Goal: Task Accomplishment & Management: Use online tool/utility

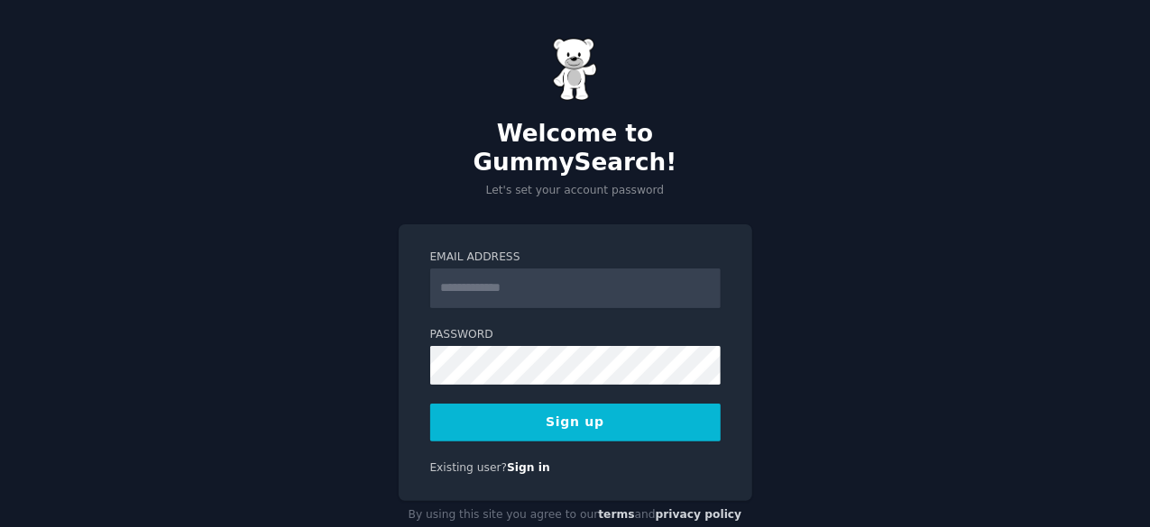
drag, startPoint x: 0, startPoint y: 0, endPoint x: 573, endPoint y: 253, distance: 626.1
click at [573, 269] on input "Email Address" at bounding box center [575, 289] width 290 height 40
type input "**********"
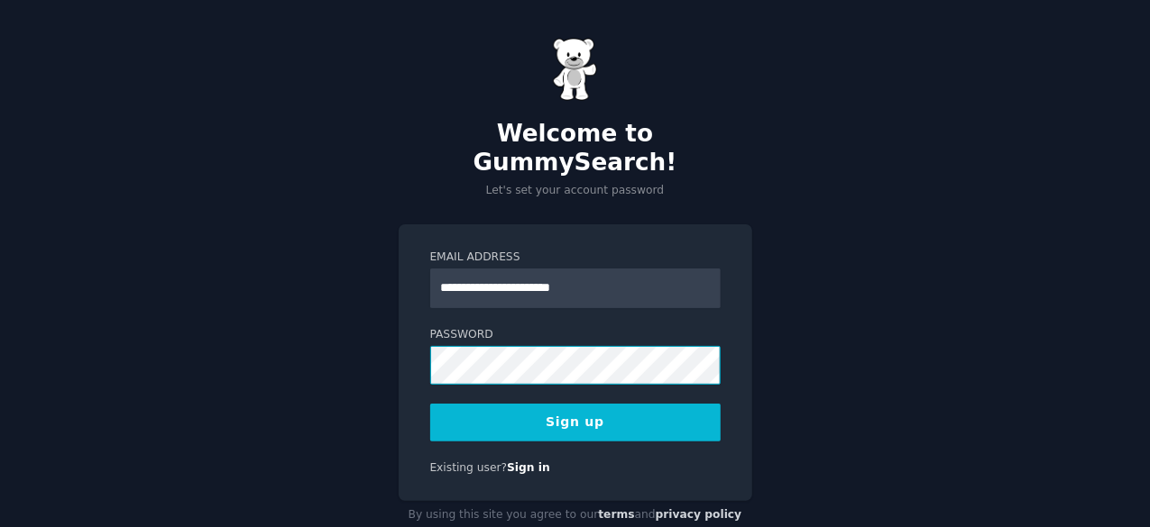
click at [330, 327] on div "**********" at bounding box center [575, 284] width 1150 height 568
click at [538, 404] on button "Sign up" at bounding box center [575, 423] width 290 height 38
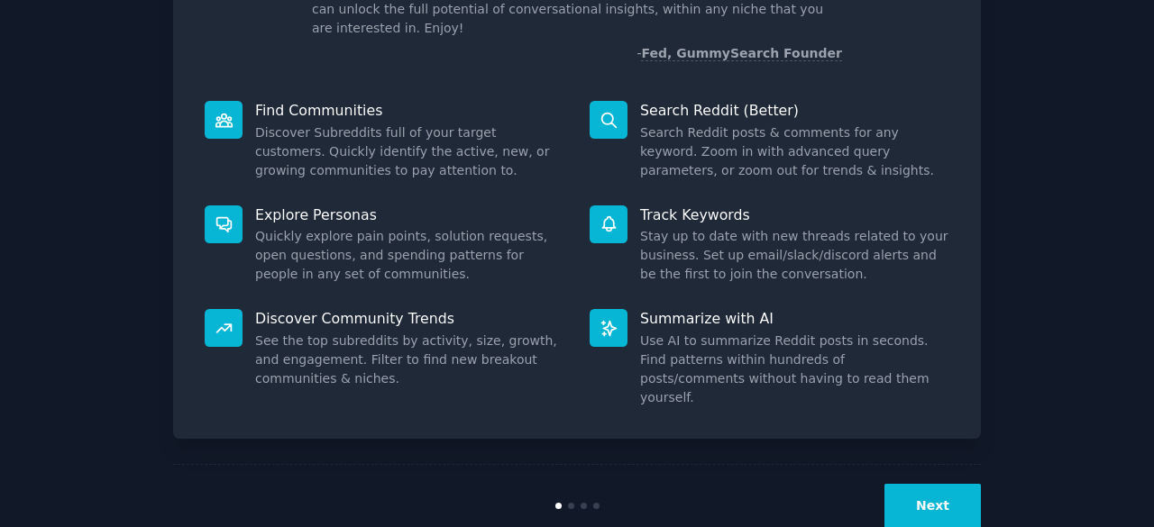
scroll to position [177, 0]
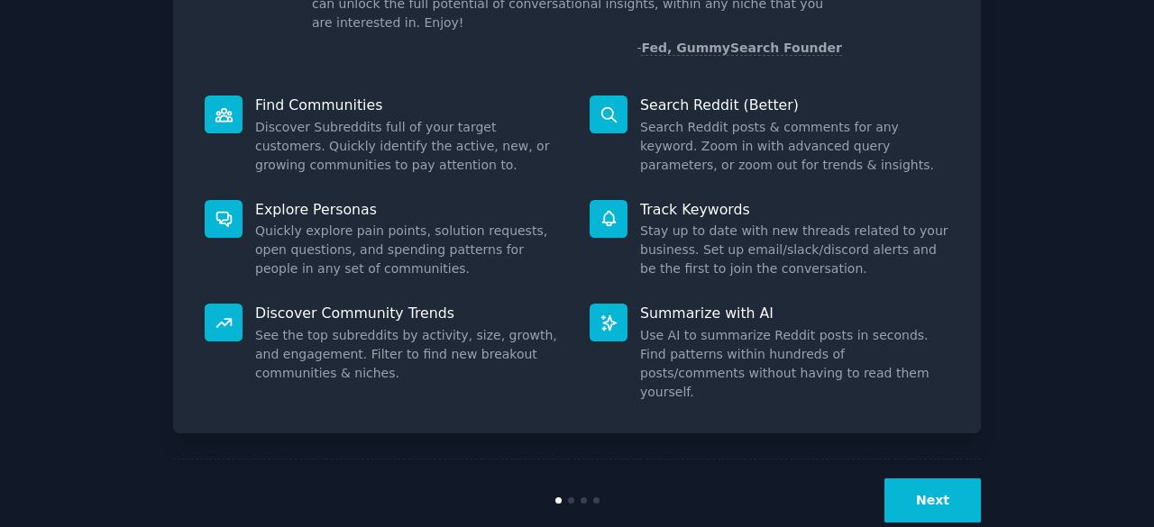
click at [927, 479] on button "Next" at bounding box center [932, 501] width 96 height 44
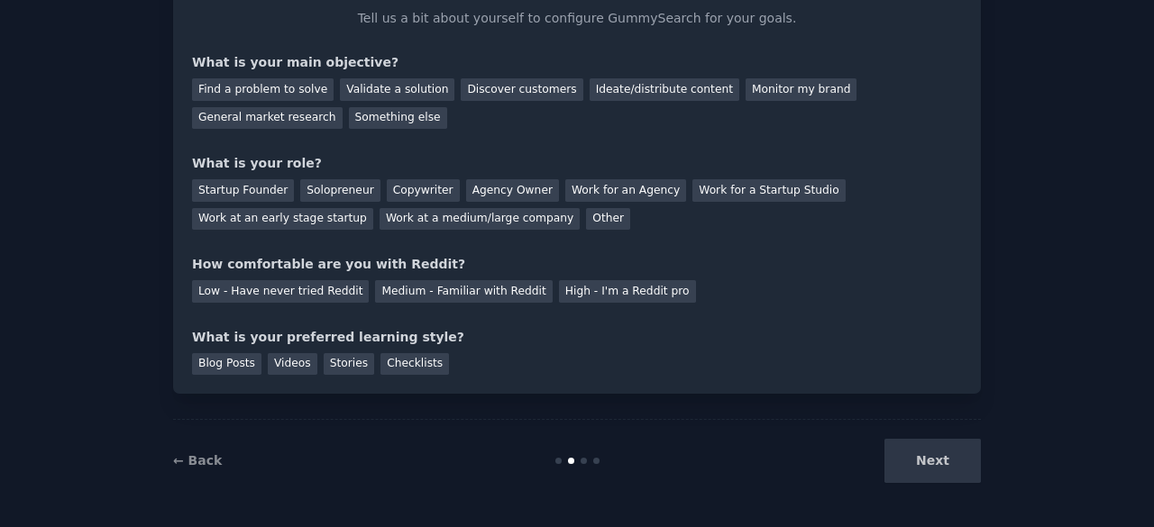
scroll to position [117, 0]
click at [927, 459] on div "Next" at bounding box center [846, 462] width 270 height 44
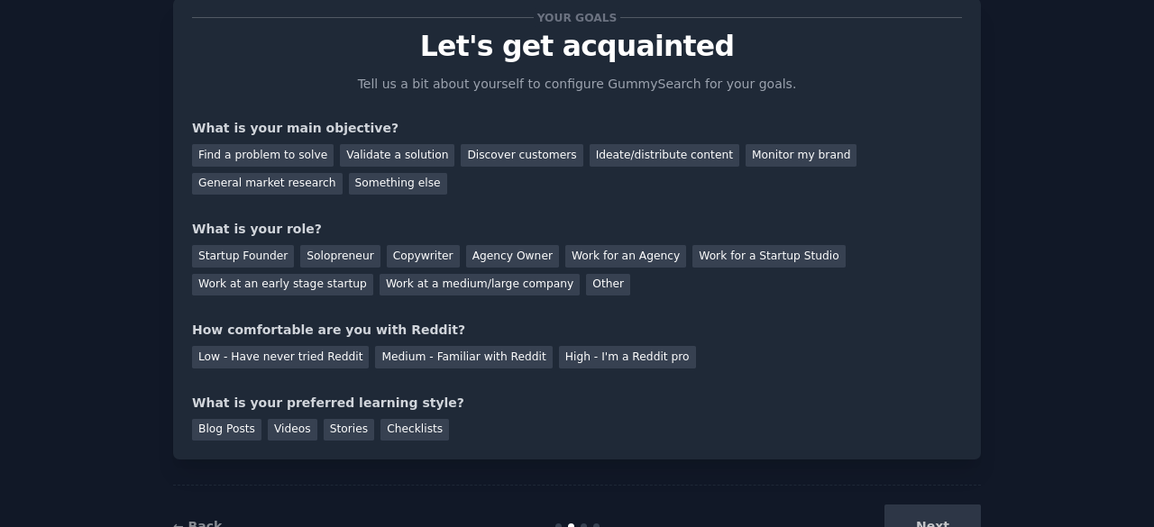
scroll to position [0, 0]
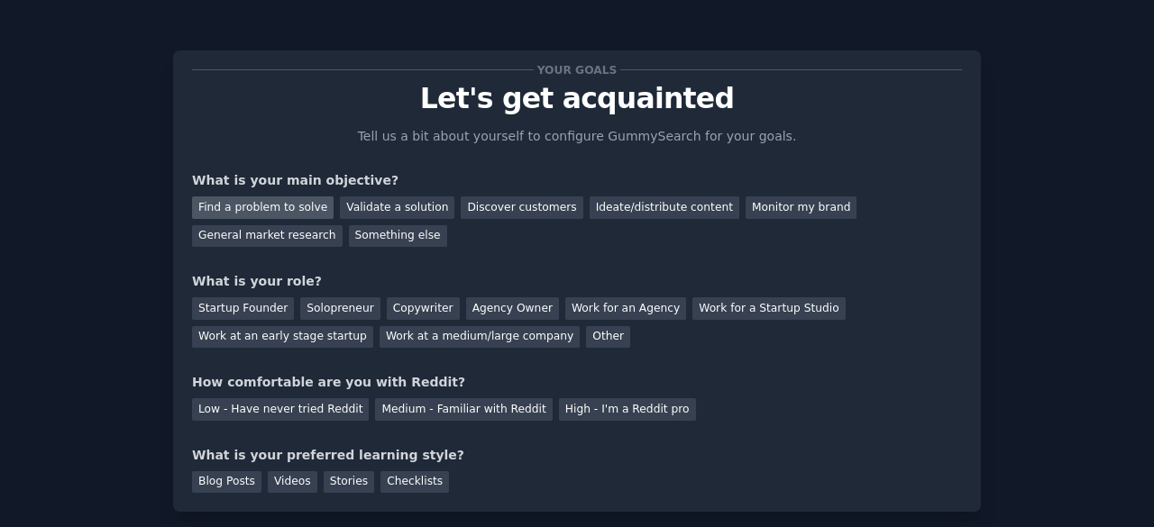
click at [288, 206] on div "Find a problem to solve" at bounding box center [263, 208] width 142 height 23
click at [609, 208] on div "Ideate/distribute content" at bounding box center [665, 208] width 150 height 23
click at [256, 207] on div "Find a problem to solve" at bounding box center [263, 208] width 142 height 23
click at [325, 306] on div "Solopreneur" at bounding box center [339, 309] width 79 height 23
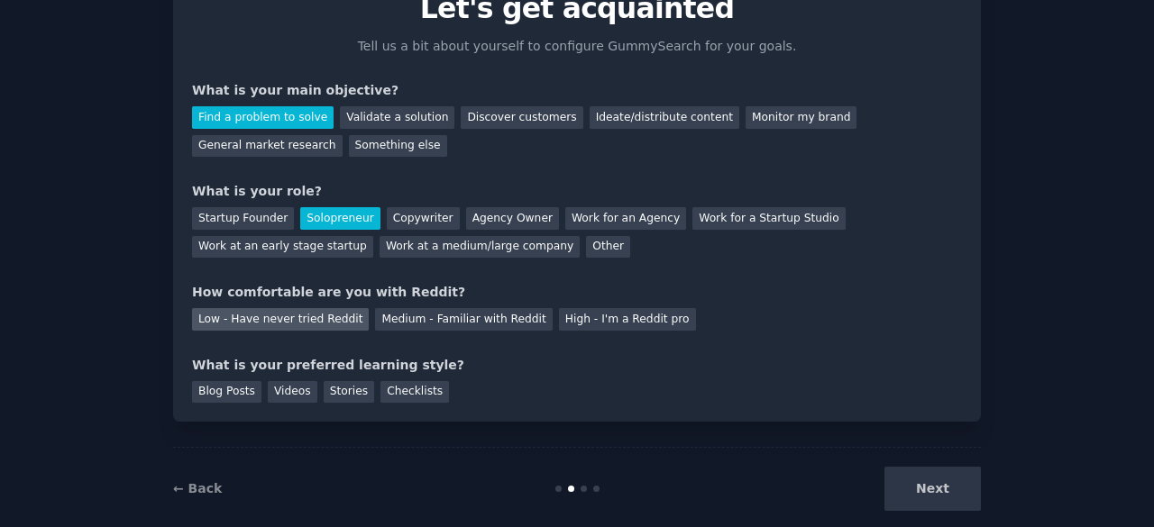
click at [298, 317] on div "Low - Have never tried Reddit" at bounding box center [280, 319] width 177 height 23
click at [384, 389] on div "Checklists" at bounding box center [414, 392] width 69 height 23
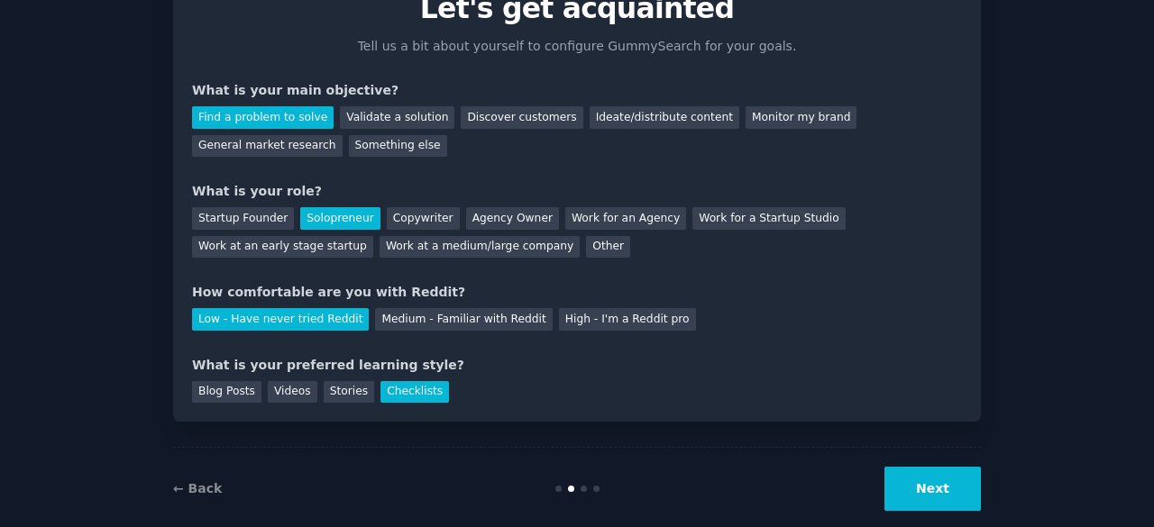
click at [931, 492] on button "Next" at bounding box center [932, 489] width 96 height 44
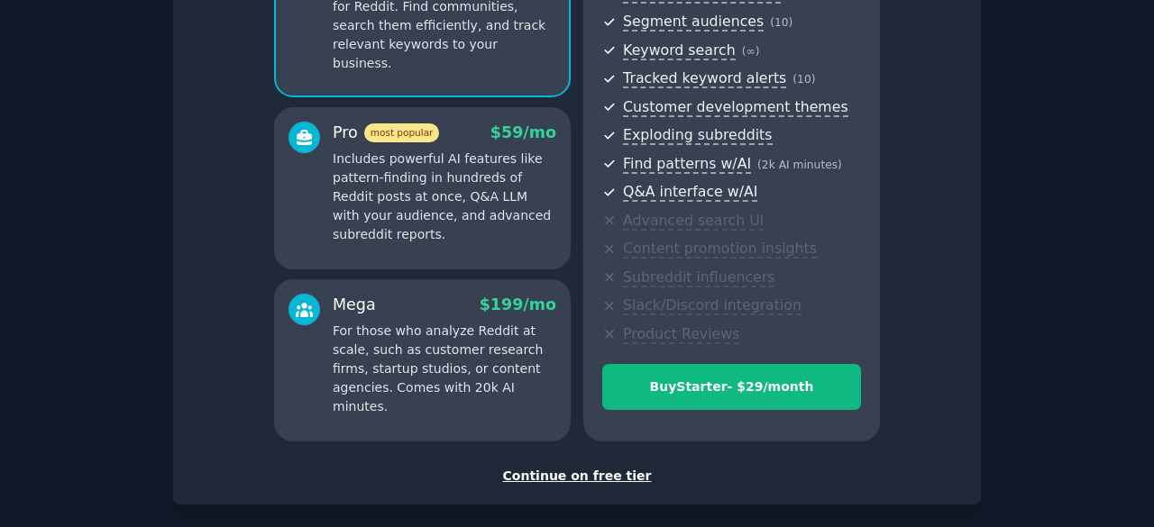
scroll to position [310, 0]
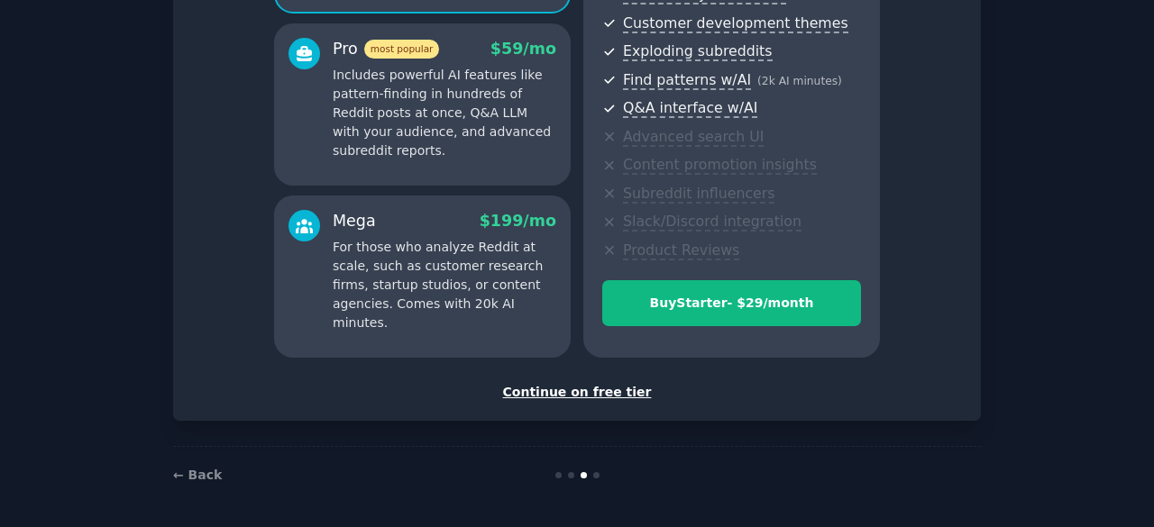
click at [584, 392] on div "Continue on free tier" at bounding box center [577, 392] width 770 height 19
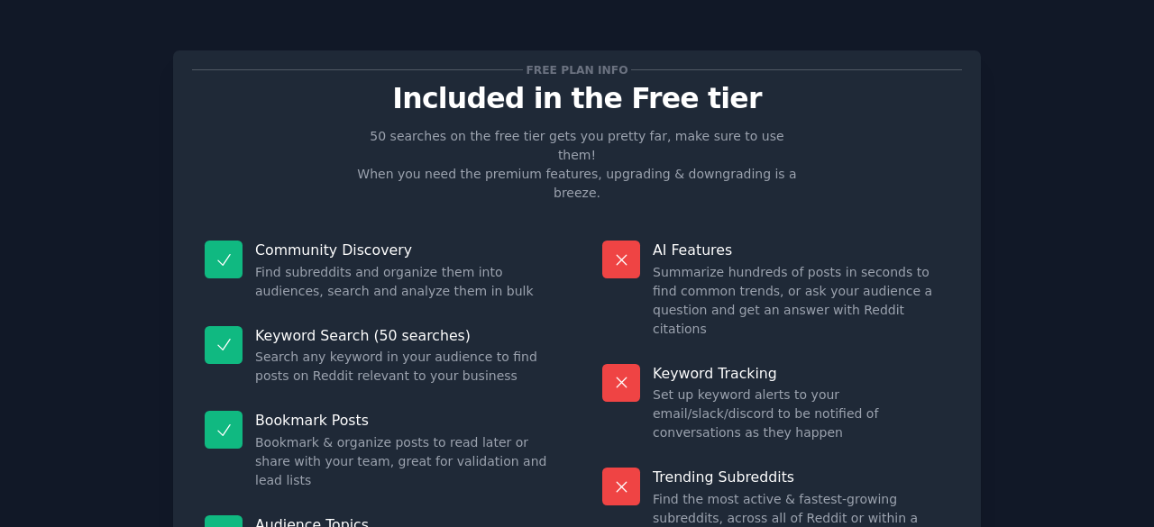
scroll to position [174, 0]
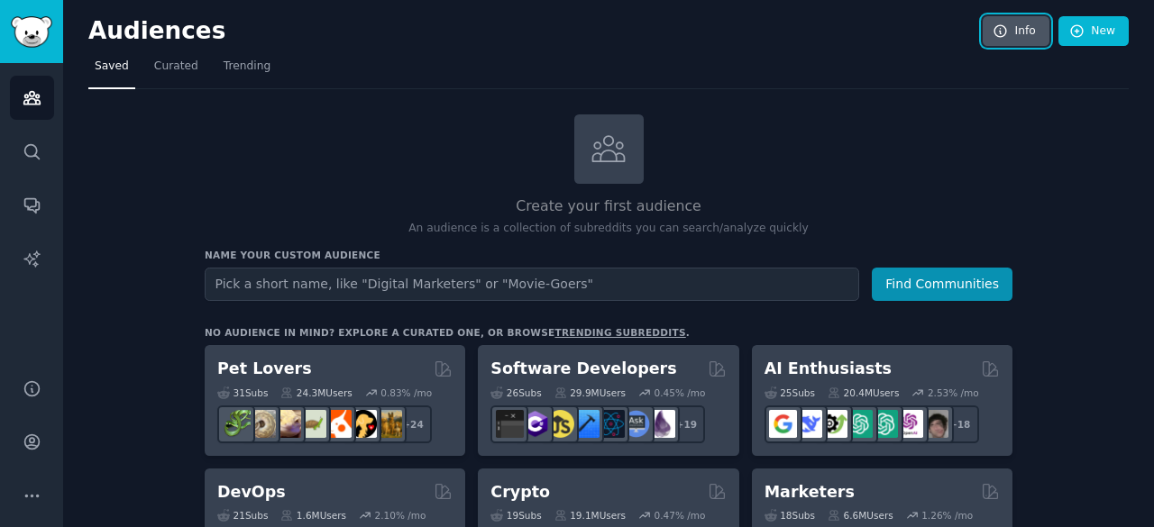
click at [1018, 38] on link "Info" at bounding box center [1016, 31] width 67 height 31
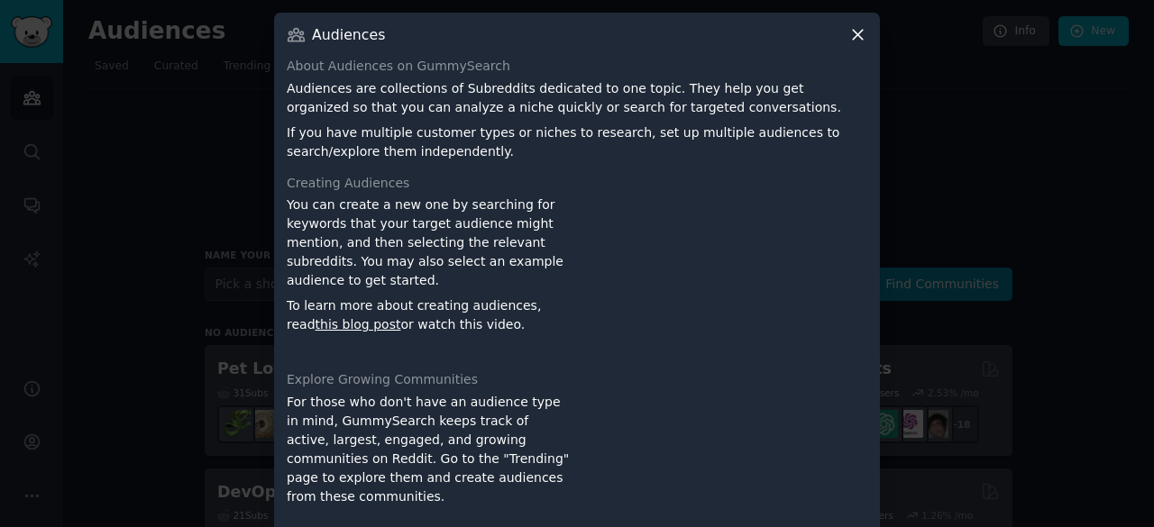
click at [856, 37] on icon at bounding box center [857, 34] width 19 height 19
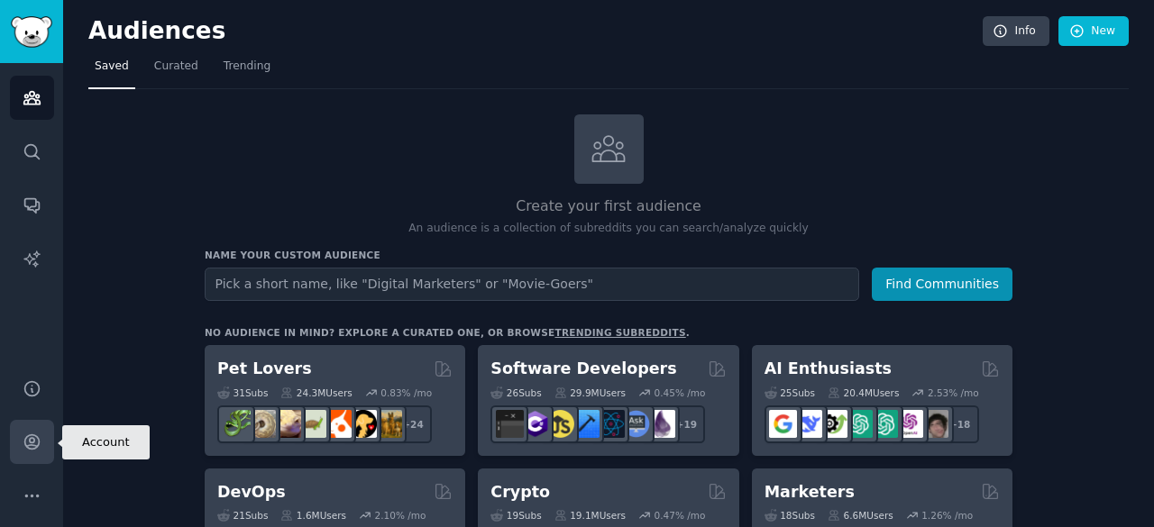
click at [31, 448] on icon "Sidebar" at bounding box center [32, 442] width 19 height 19
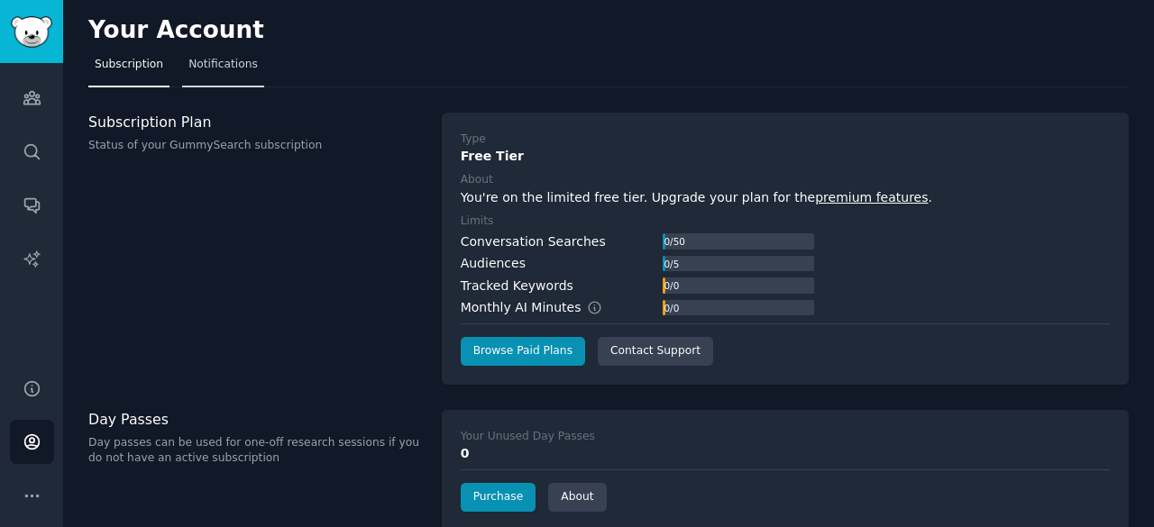
click at [216, 54] on link "Notifications" at bounding box center [223, 68] width 82 height 37
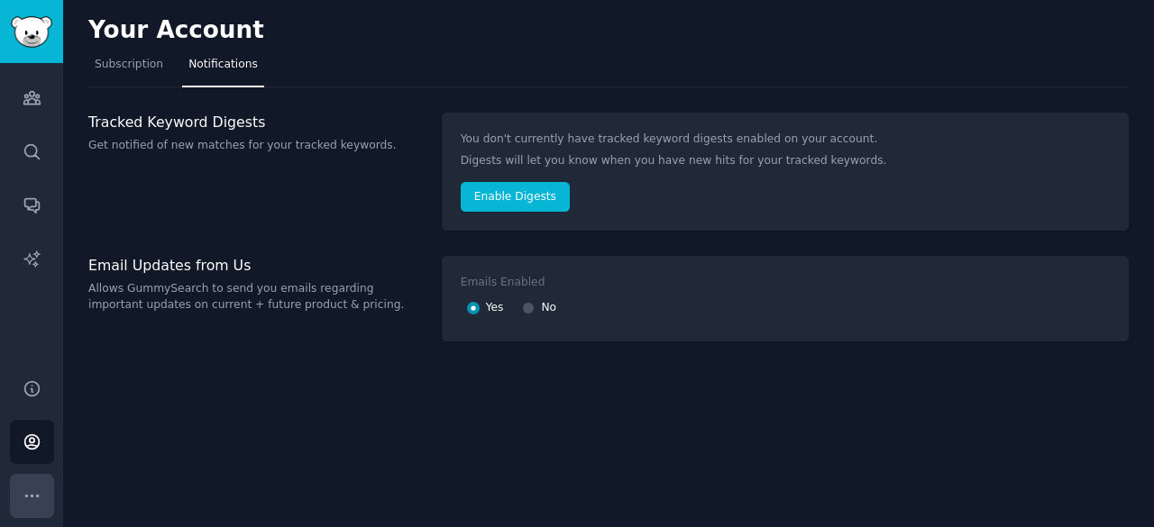
click at [26, 496] on icon "Sidebar" at bounding box center [31, 496] width 13 height 2
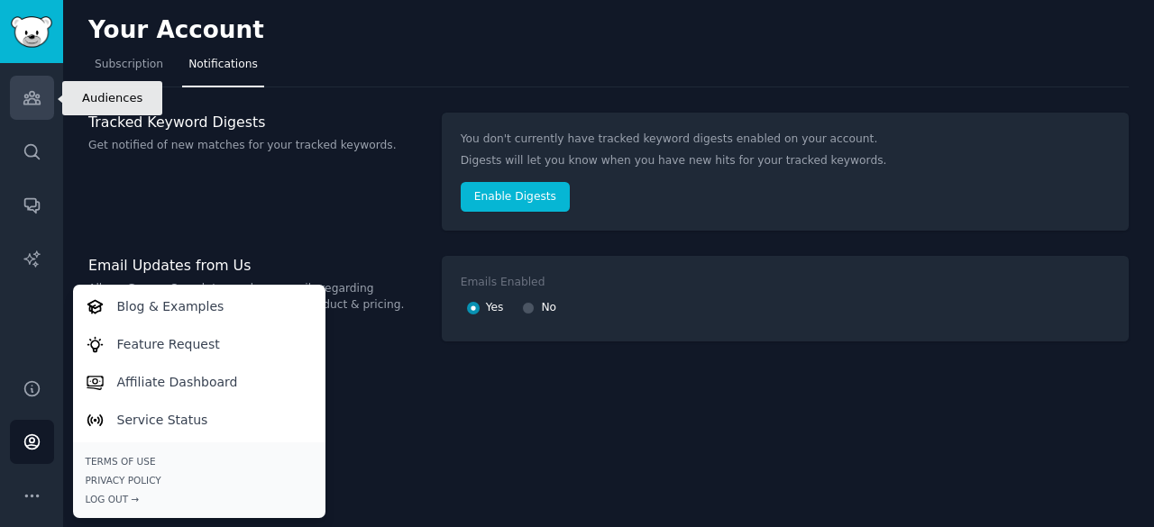
click at [37, 95] on icon "Sidebar" at bounding box center [31, 98] width 16 height 13
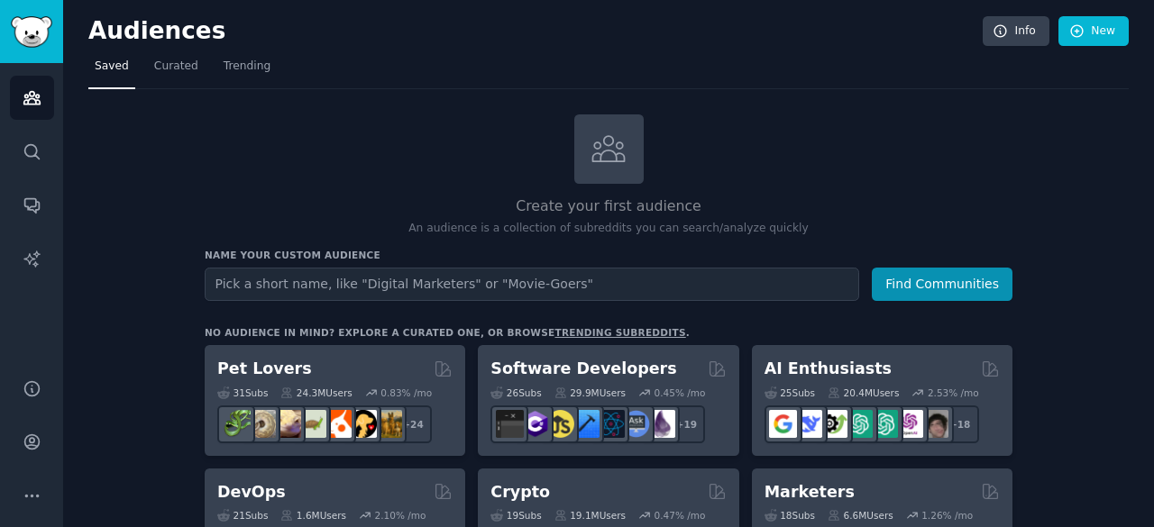
click at [425, 280] on input "text" at bounding box center [532, 284] width 655 height 33
click at [388, 279] on input "text" at bounding box center [532, 284] width 655 height 33
click at [296, 282] on input "text" at bounding box center [532, 284] width 655 height 33
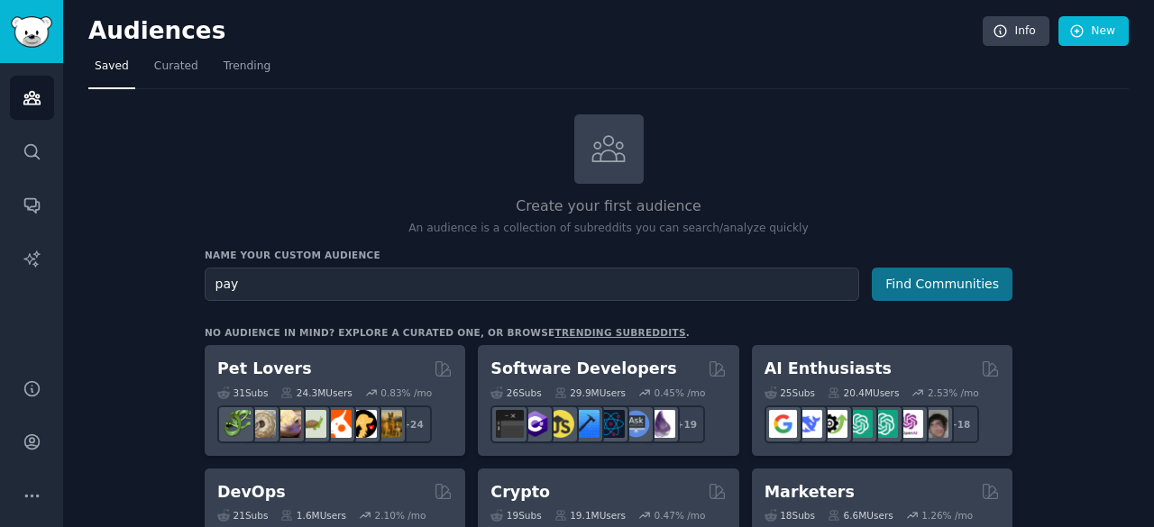
type input "pay"
click at [925, 273] on button "Find Communities" at bounding box center [942, 284] width 141 height 33
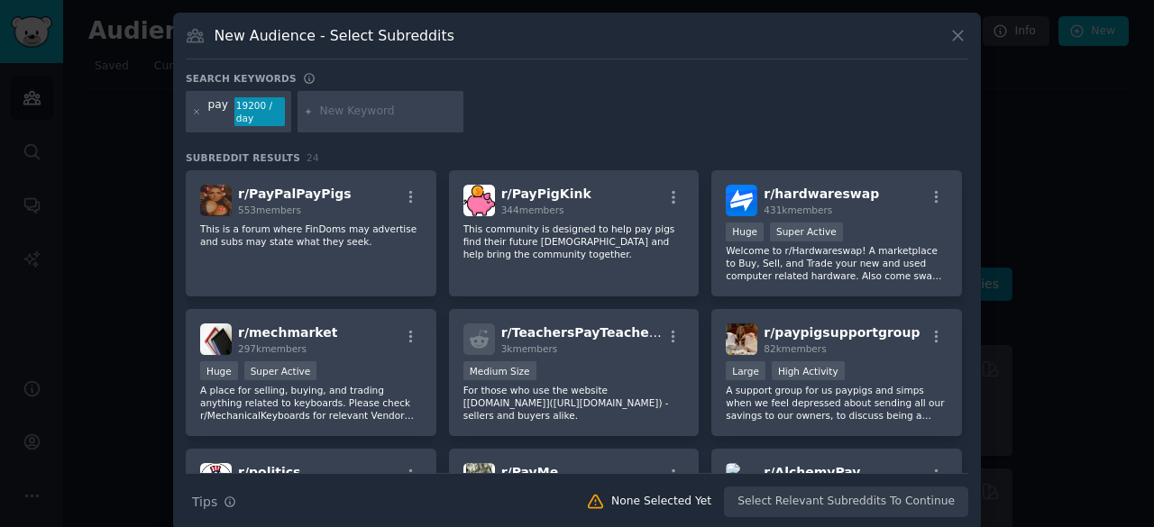
click at [939, 41] on div "New Audience - Select Subreddits" at bounding box center [577, 42] width 783 height 34
click at [951, 38] on icon at bounding box center [957, 35] width 19 height 19
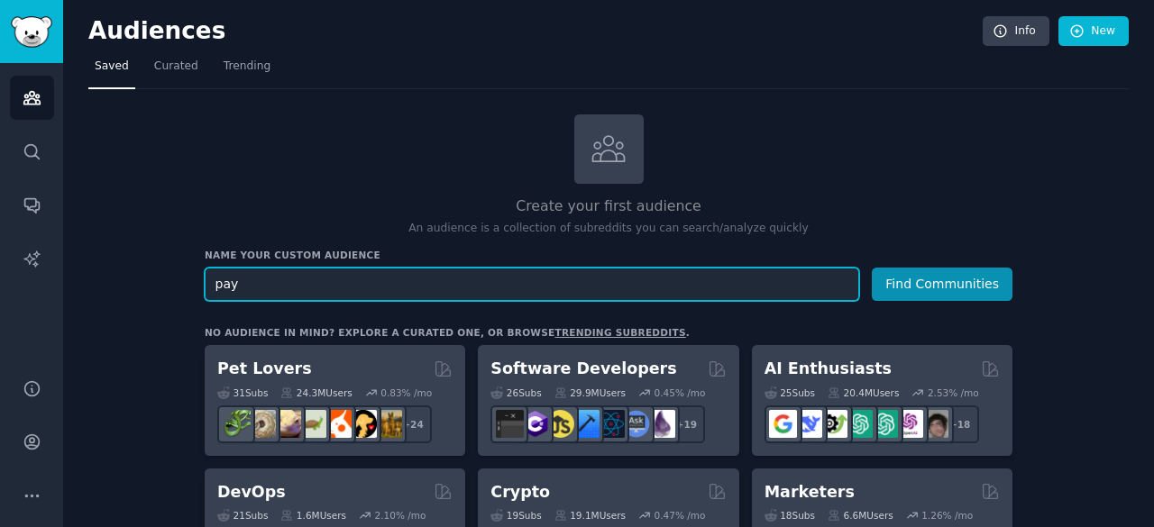
drag, startPoint x: 257, startPoint y: 288, endPoint x: 177, endPoint y: 293, distance: 80.4
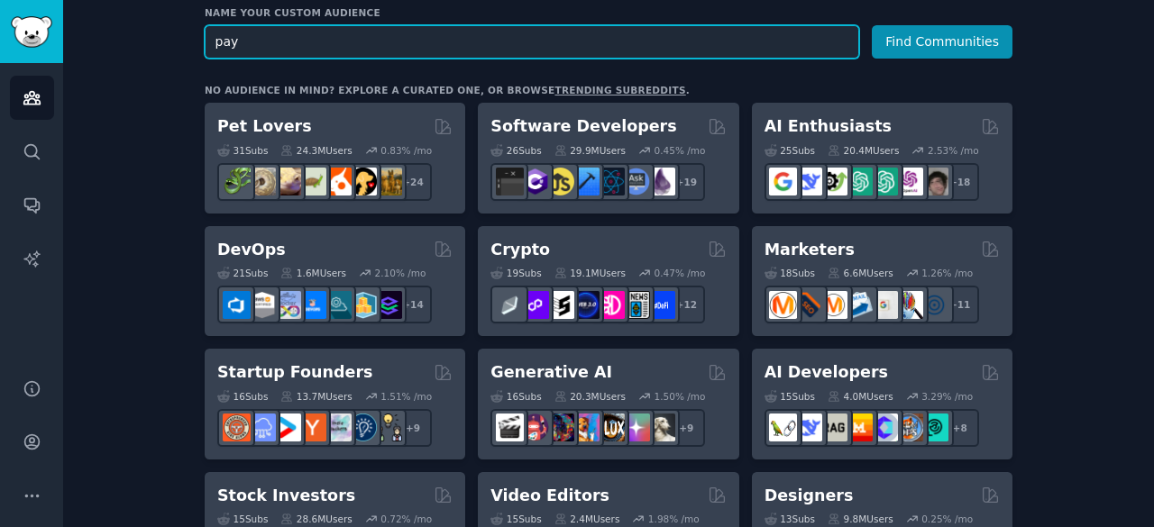
scroll to position [270, 0]
